Goal: Transaction & Acquisition: Subscribe to service/newsletter

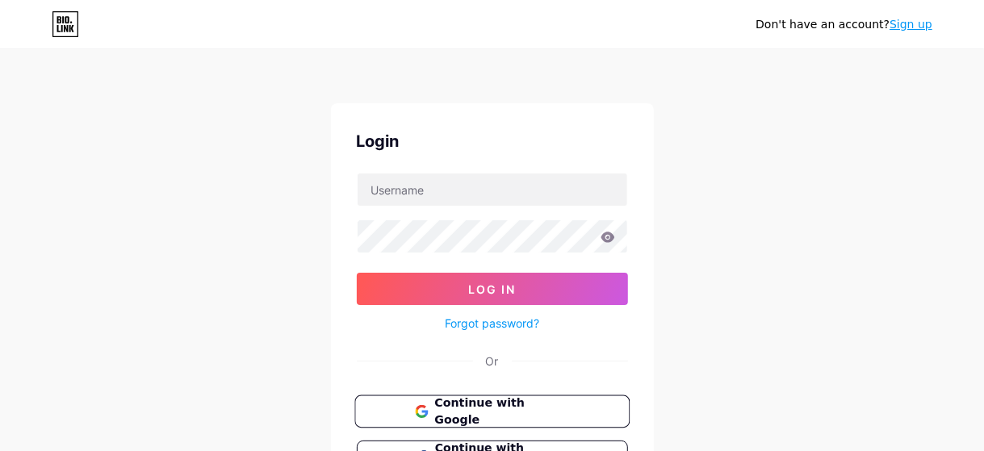
click at [538, 407] on span "Continue with Google" at bounding box center [501, 412] width 135 height 35
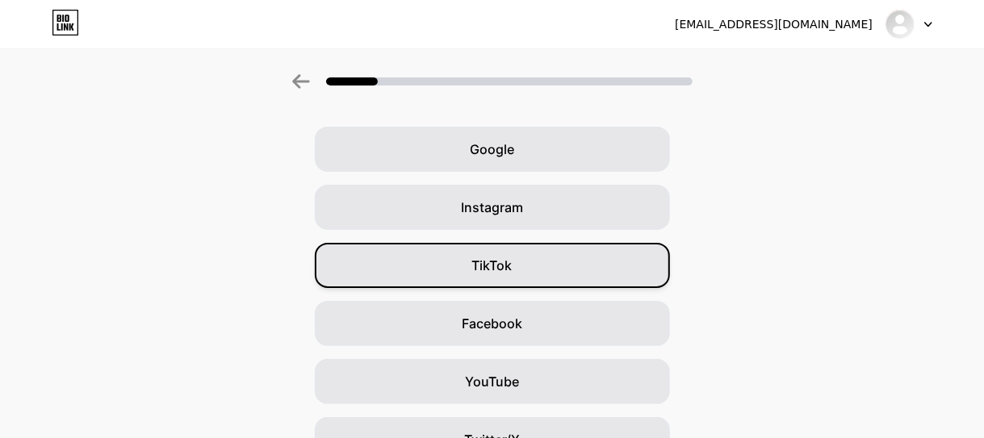
scroll to position [53, 0]
click at [474, 257] on div "TikTok" at bounding box center [492, 264] width 355 height 45
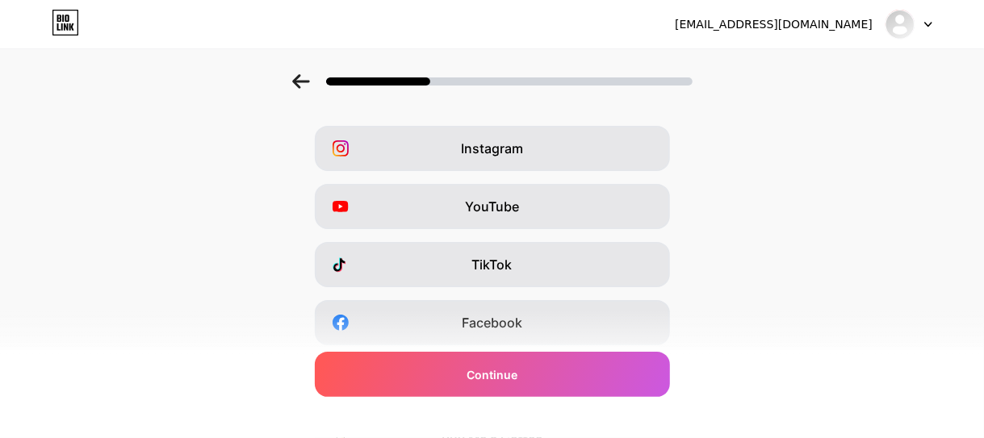
scroll to position [0, 0]
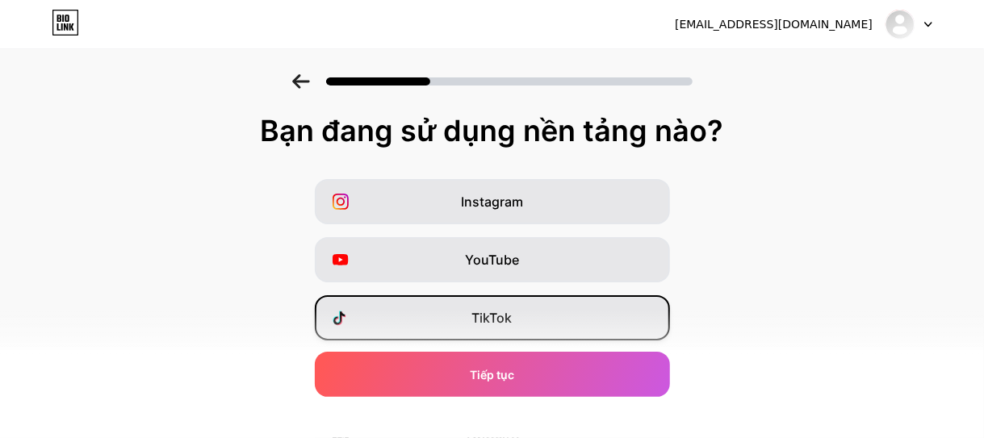
click at [470, 331] on div "TikTok" at bounding box center [492, 317] width 355 height 45
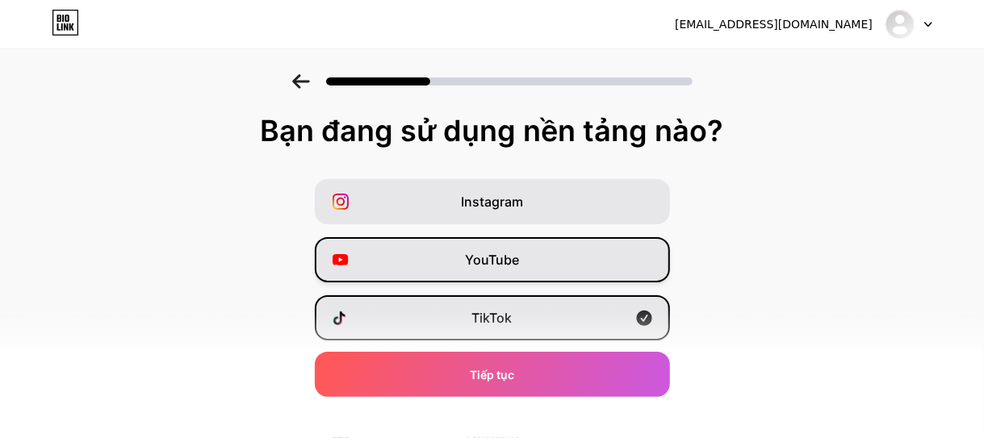
click at [497, 262] on font "YouTube" at bounding box center [492, 260] width 54 height 16
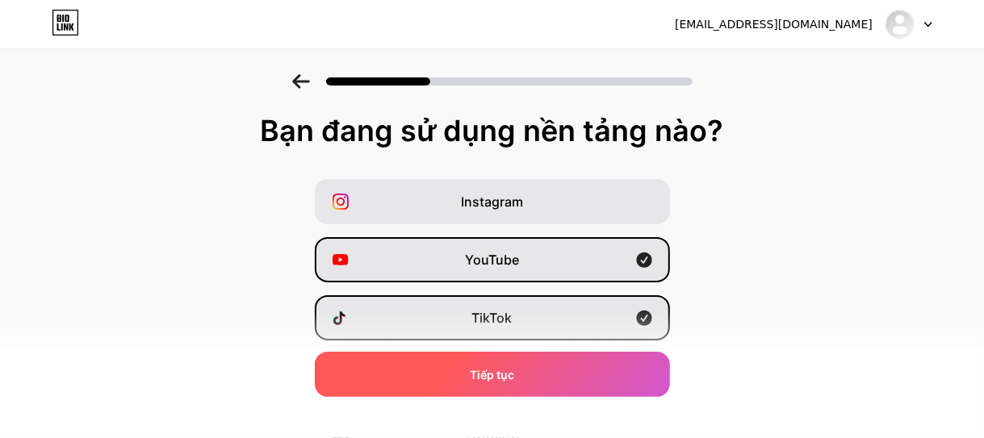
click at [480, 377] on font "Tiếp tục" at bounding box center [492, 375] width 44 height 14
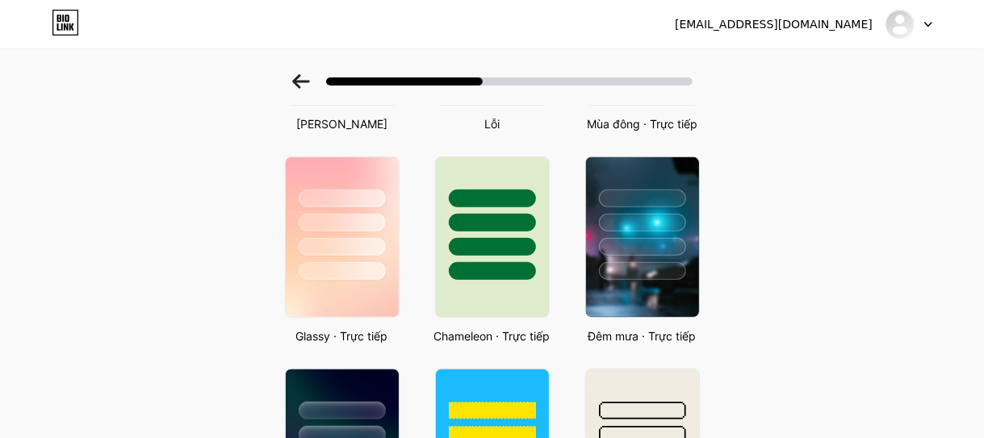
scroll to position [453, 13]
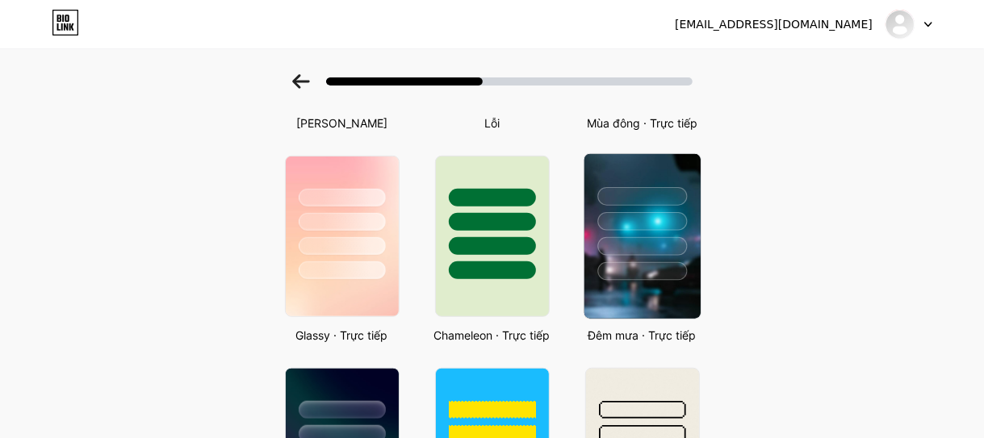
click at [597, 284] on img at bounding box center [641, 236] width 116 height 165
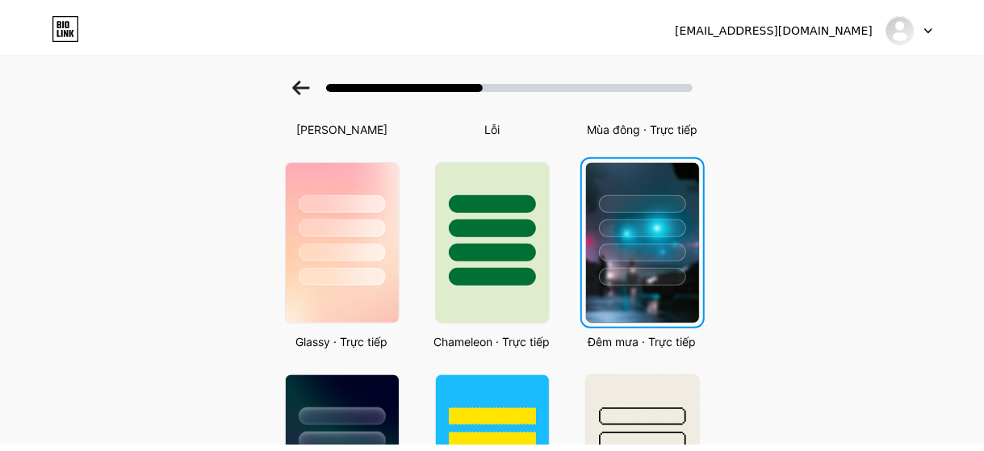
scroll to position [0, 0]
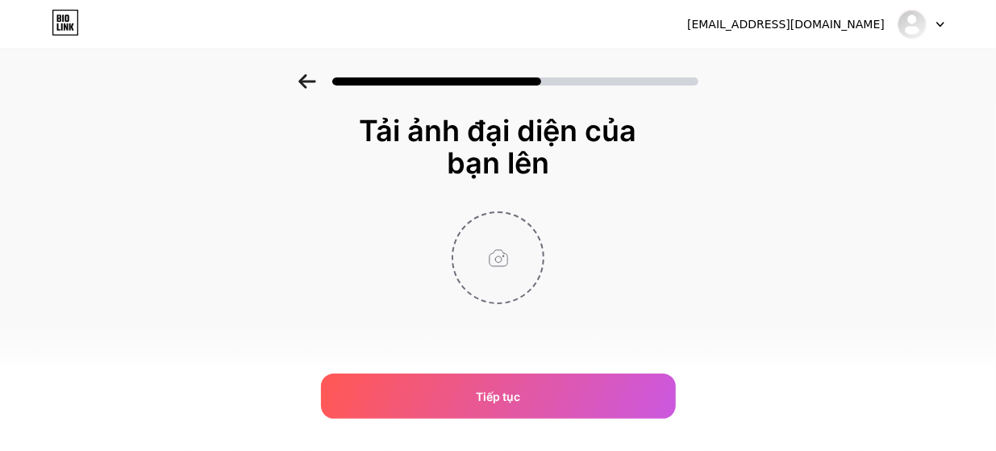
click at [505, 244] on input "file" at bounding box center [498, 258] width 90 height 90
type input "C:\fakepath\681305736812923335.jpg"
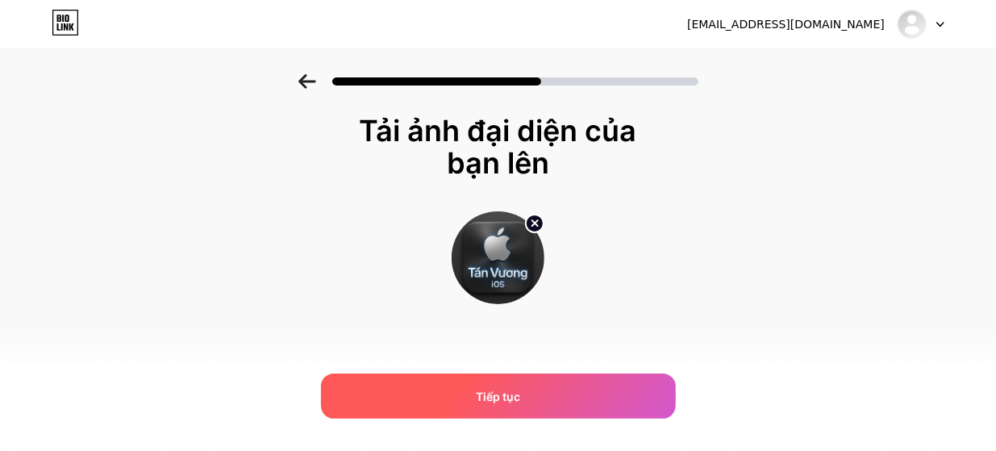
click at [560, 411] on div "Tiếp tục" at bounding box center [498, 396] width 355 height 45
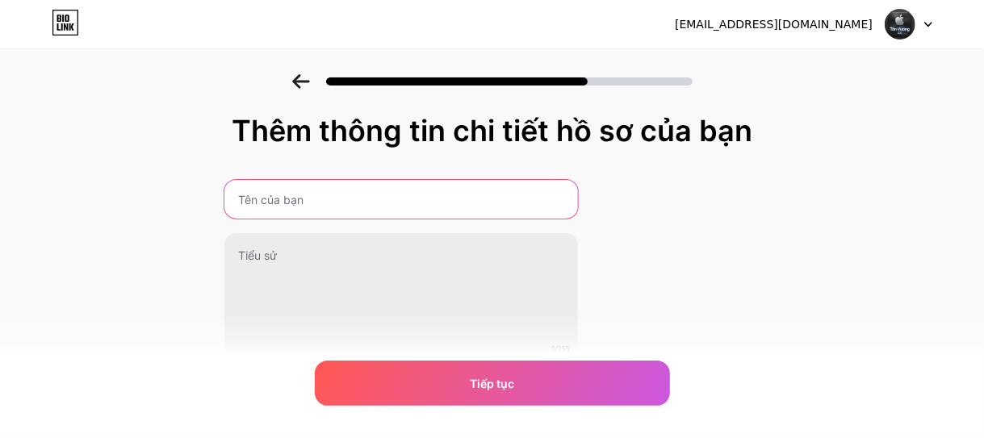
click at [311, 198] on input "text" at bounding box center [400, 199] width 353 height 39
type input "n"
click at [482, 201] on input "nguyee" at bounding box center [401, 199] width 357 height 39
type input "n"
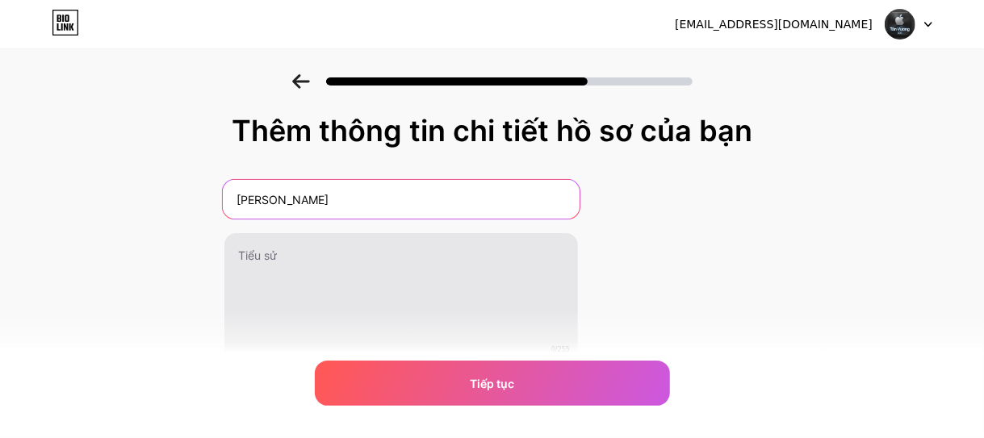
type input "[PERSON_NAME]"
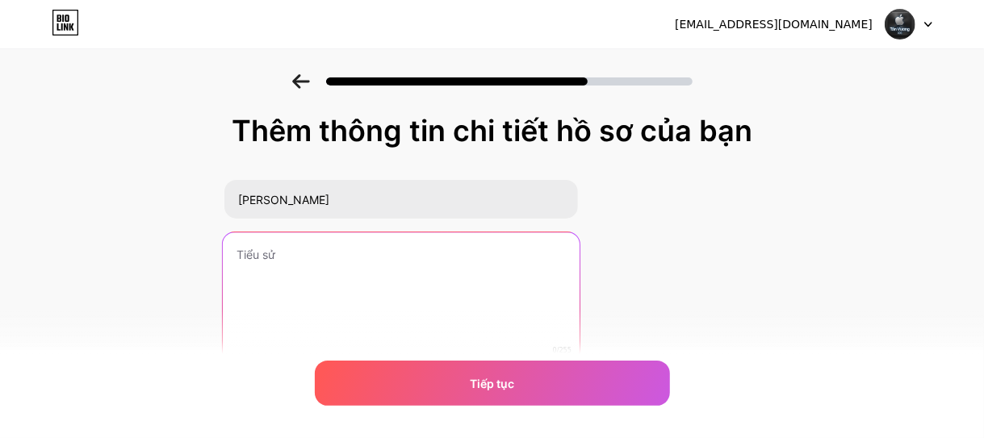
click at [418, 308] on textarea at bounding box center [401, 298] width 357 height 132
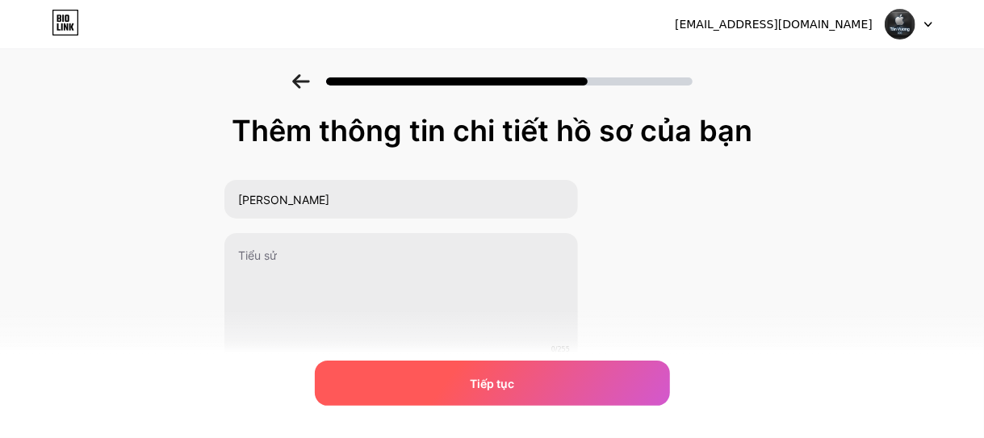
click at [470, 374] on div "Tiếp tục" at bounding box center [492, 383] width 355 height 45
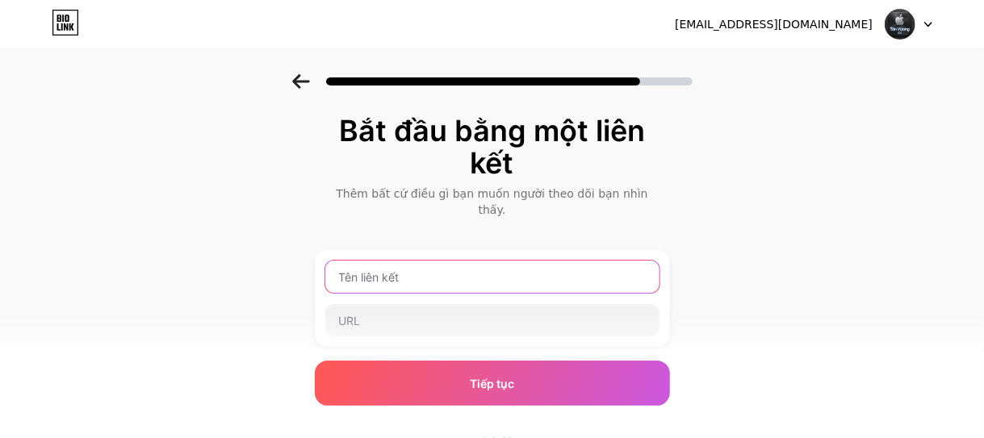
click at [391, 269] on input "text" at bounding box center [492, 277] width 334 height 32
type input "ư"
click at [499, 261] on input "website mua bán chungư" at bounding box center [492, 277] width 334 height 32
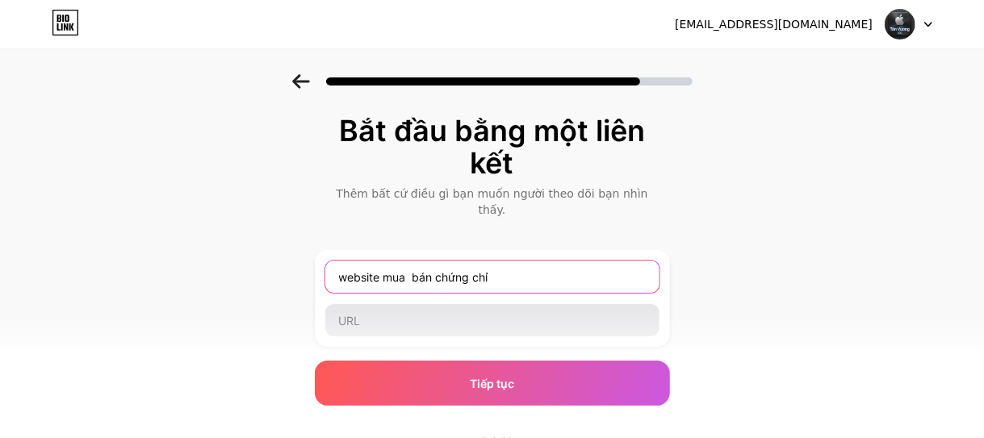
type input "website mua bán chứng chỉ"
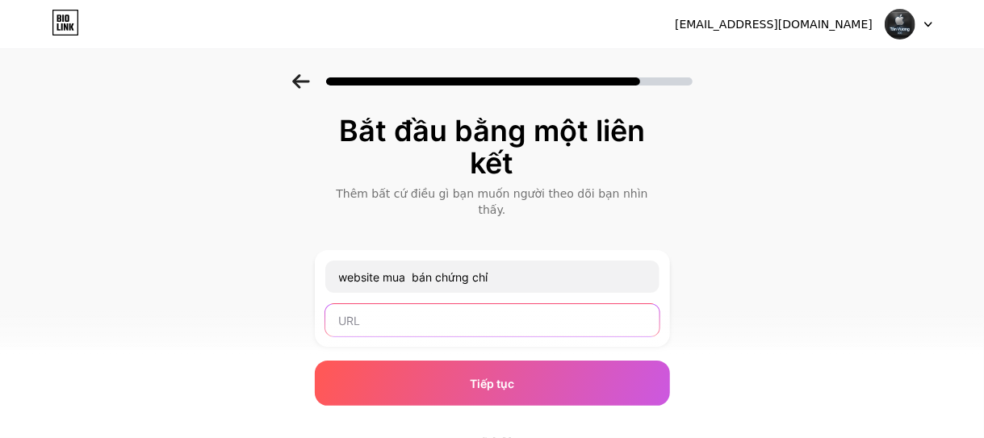
click at [469, 304] on input "text" at bounding box center [492, 320] width 334 height 32
type input "Ê"
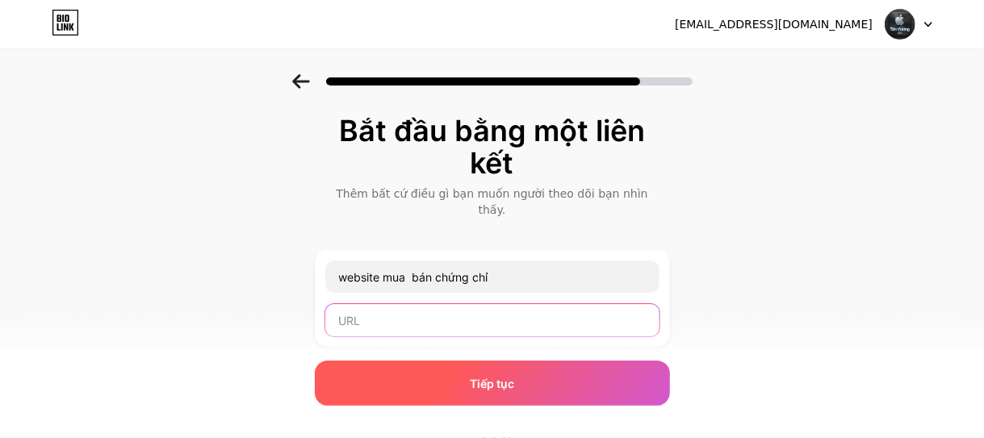
type input "ê"
type input "Ô"
type input "ã"
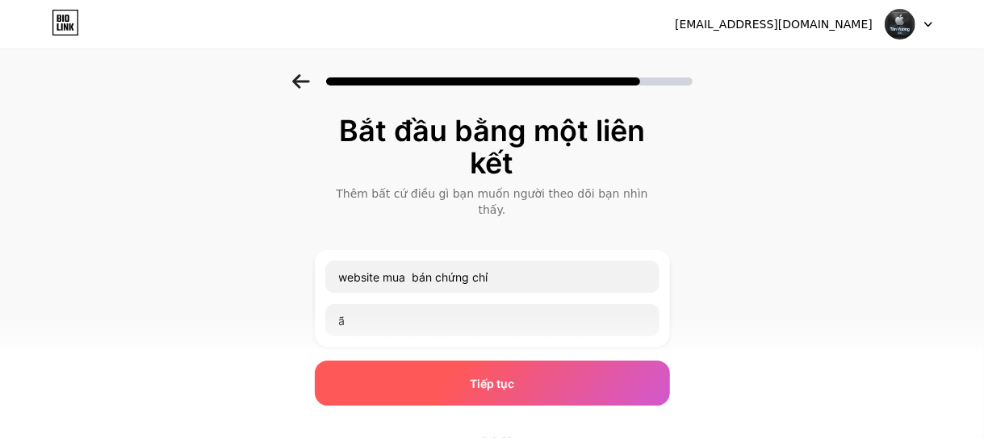
click at [476, 382] on font "Tiếp tục" at bounding box center [492, 384] width 44 height 14
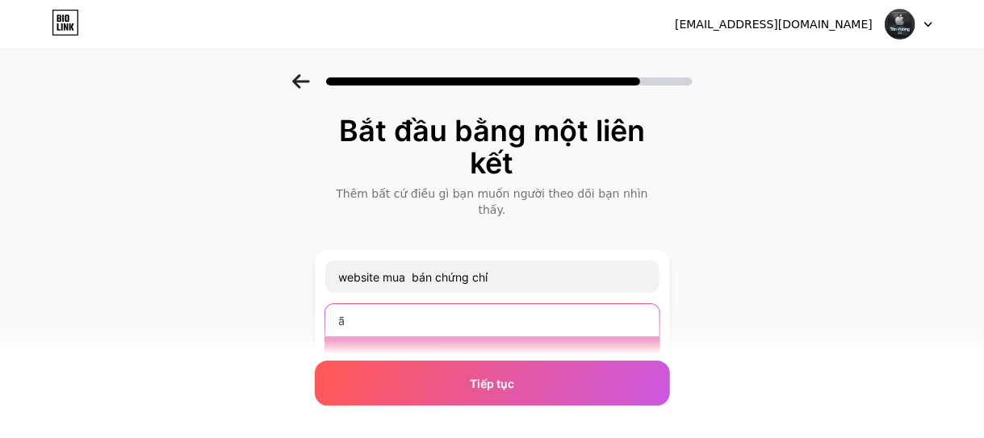
click at [436, 304] on input "ã" at bounding box center [492, 320] width 334 height 32
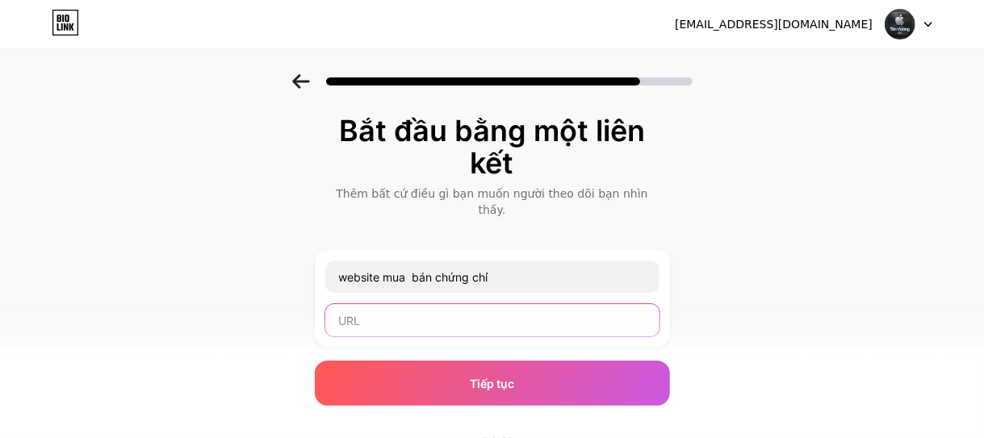
paste input "[URL][DOMAIN_NAME]"
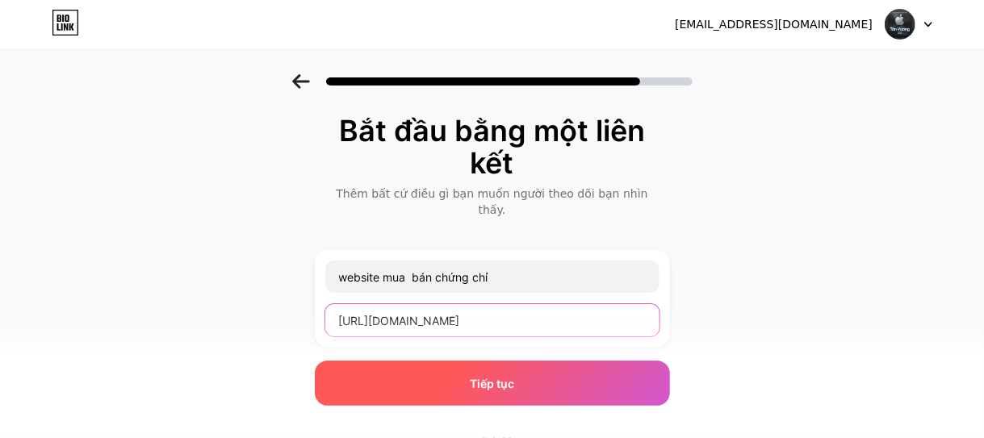
type input "[URL][DOMAIN_NAME]"
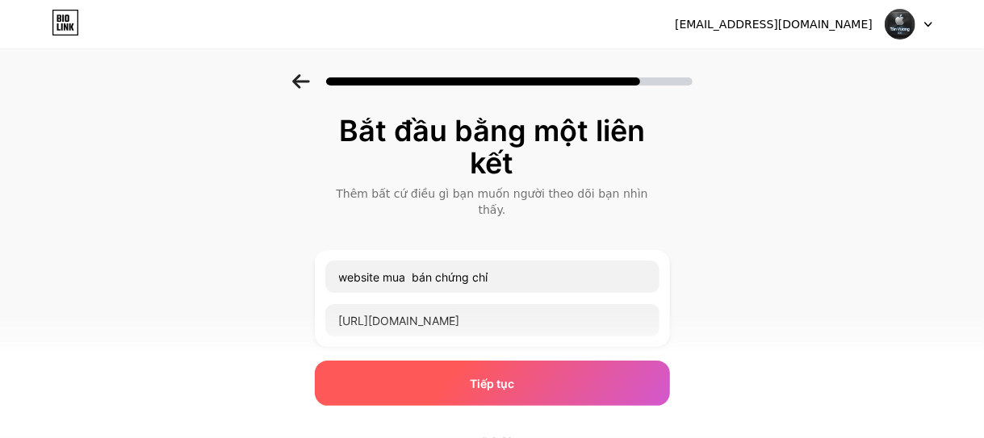
click at [479, 372] on div "Tiếp tục" at bounding box center [492, 383] width 355 height 45
click at [476, 388] on font "Tiếp tục" at bounding box center [492, 384] width 44 height 14
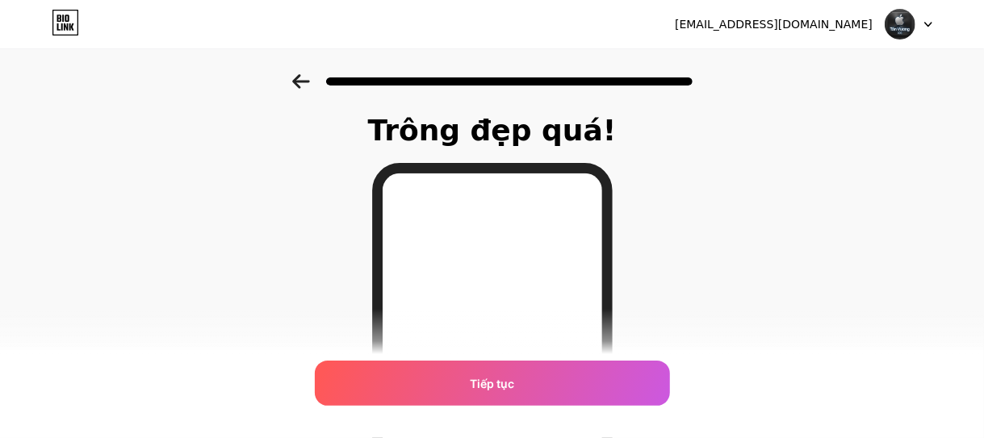
click at [476, 388] on font "Tiếp tục" at bounding box center [492, 384] width 44 height 14
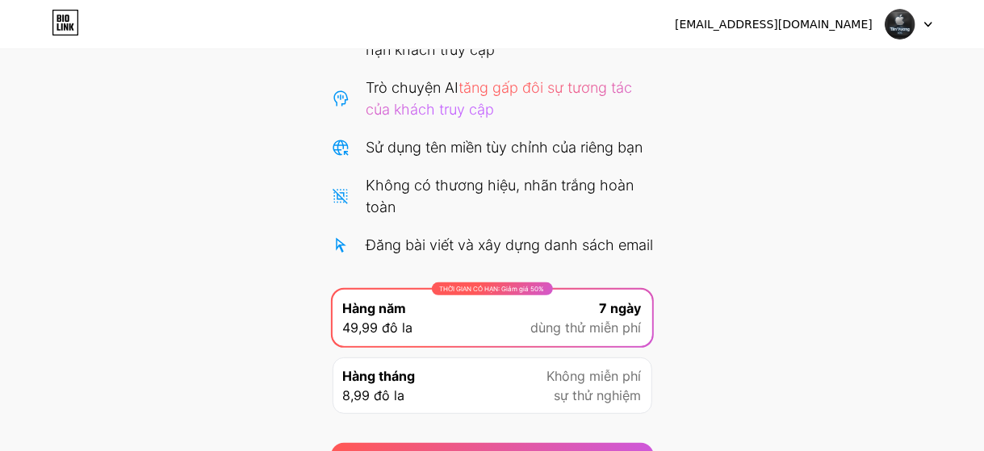
scroll to position [284, 0]
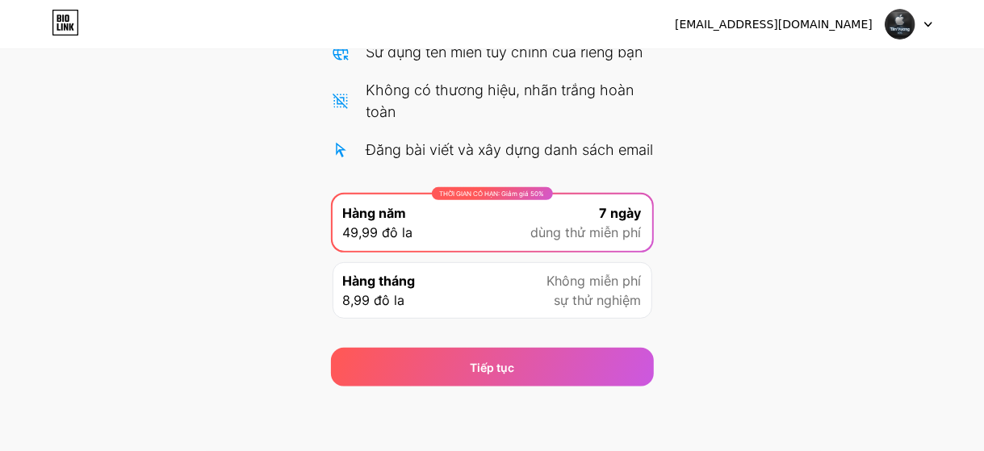
click at [413, 297] on div "Hàng tháng 8,99 đô la" at bounding box center [379, 290] width 73 height 39
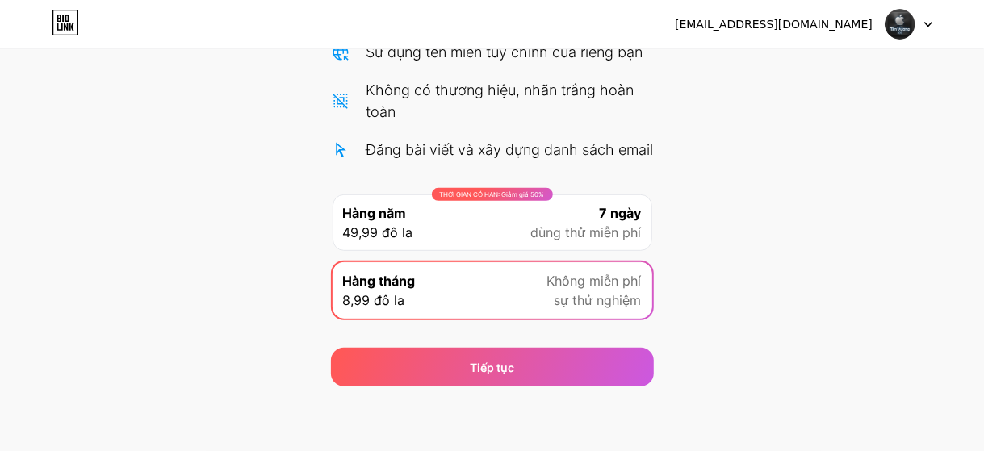
scroll to position [0, 0]
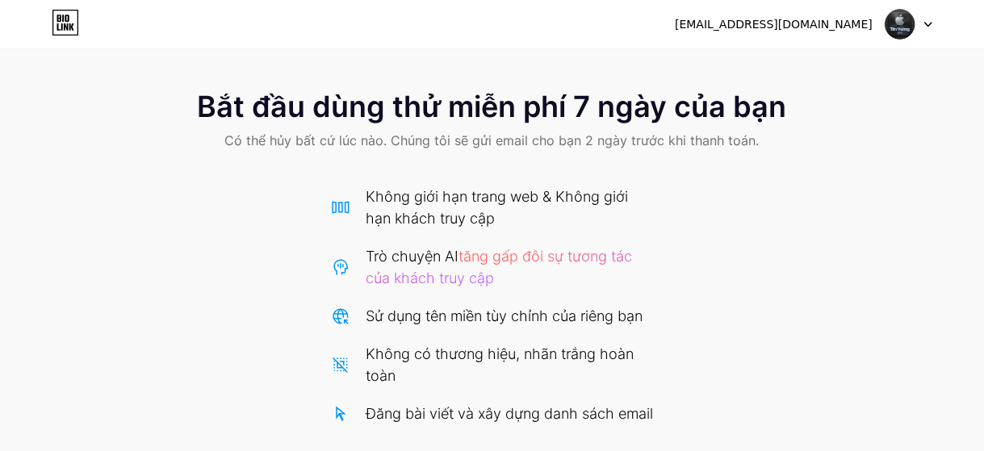
click at [766, 21] on font "[EMAIL_ADDRESS][DOMAIN_NAME]" at bounding box center [774, 24] width 198 height 13
click at [889, 29] on img at bounding box center [899, 24] width 31 height 31
click at [76, 25] on icon at bounding box center [65, 23] width 27 height 26
click at [923, 19] on div at bounding box center [908, 24] width 47 height 29
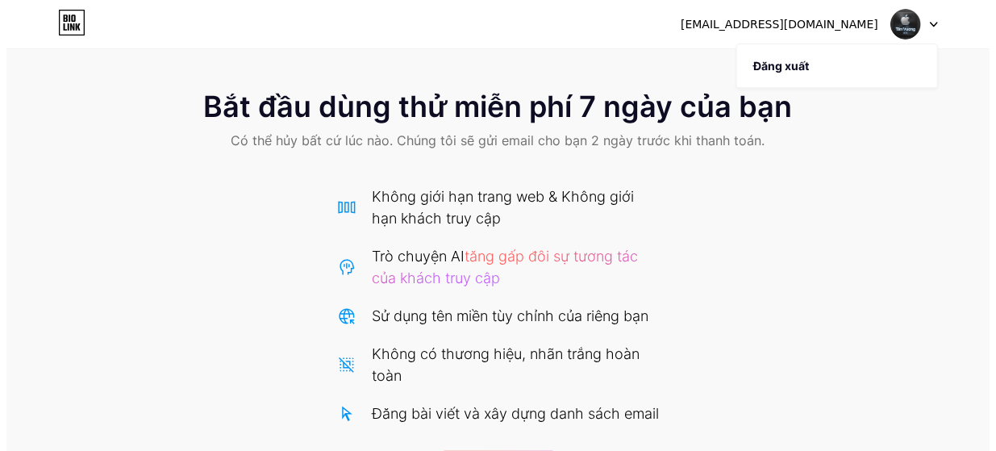
scroll to position [284, 0]
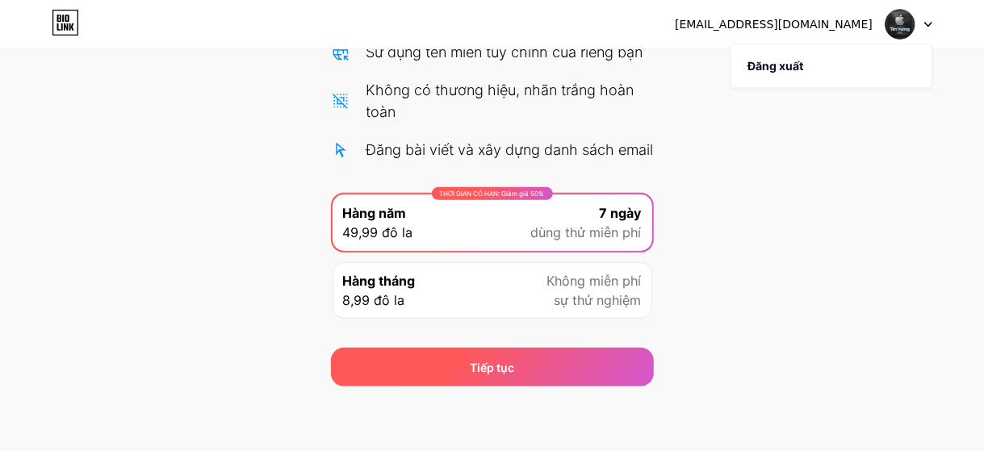
click at [495, 364] on font "Tiếp tục" at bounding box center [492, 368] width 44 height 14
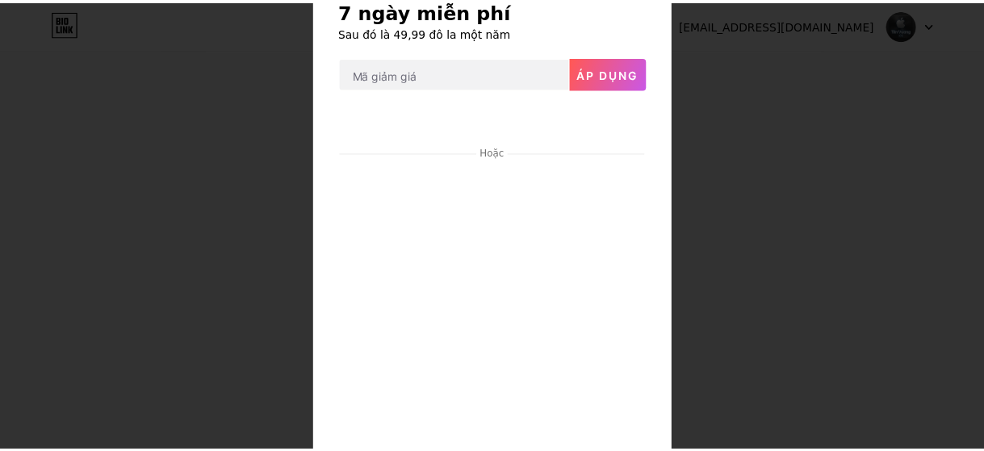
scroll to position [0, 0]
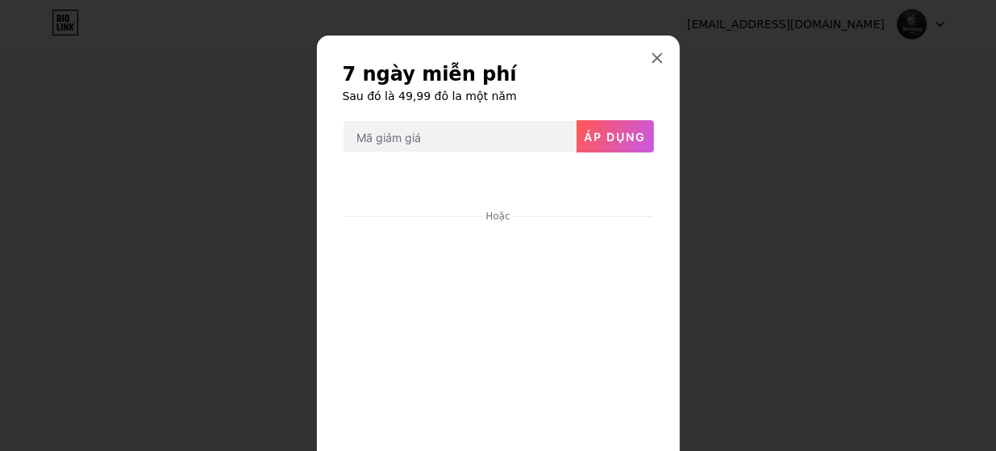
click at [651, 57] on icon at bounding box center [657, 58] width 13 height 13
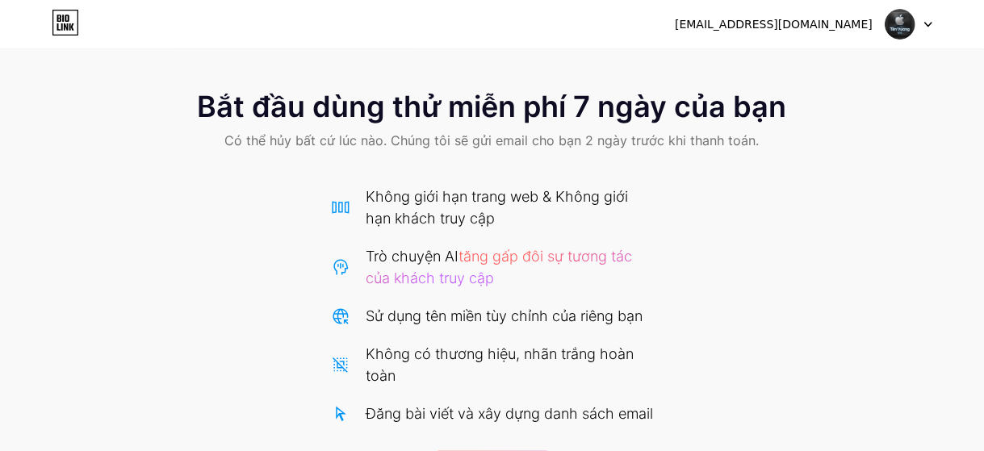
click at [60, 19] on icon at bounding box center [59, 18] width 4 height 7
